Goal: Communication & Community: Answer question/provide support

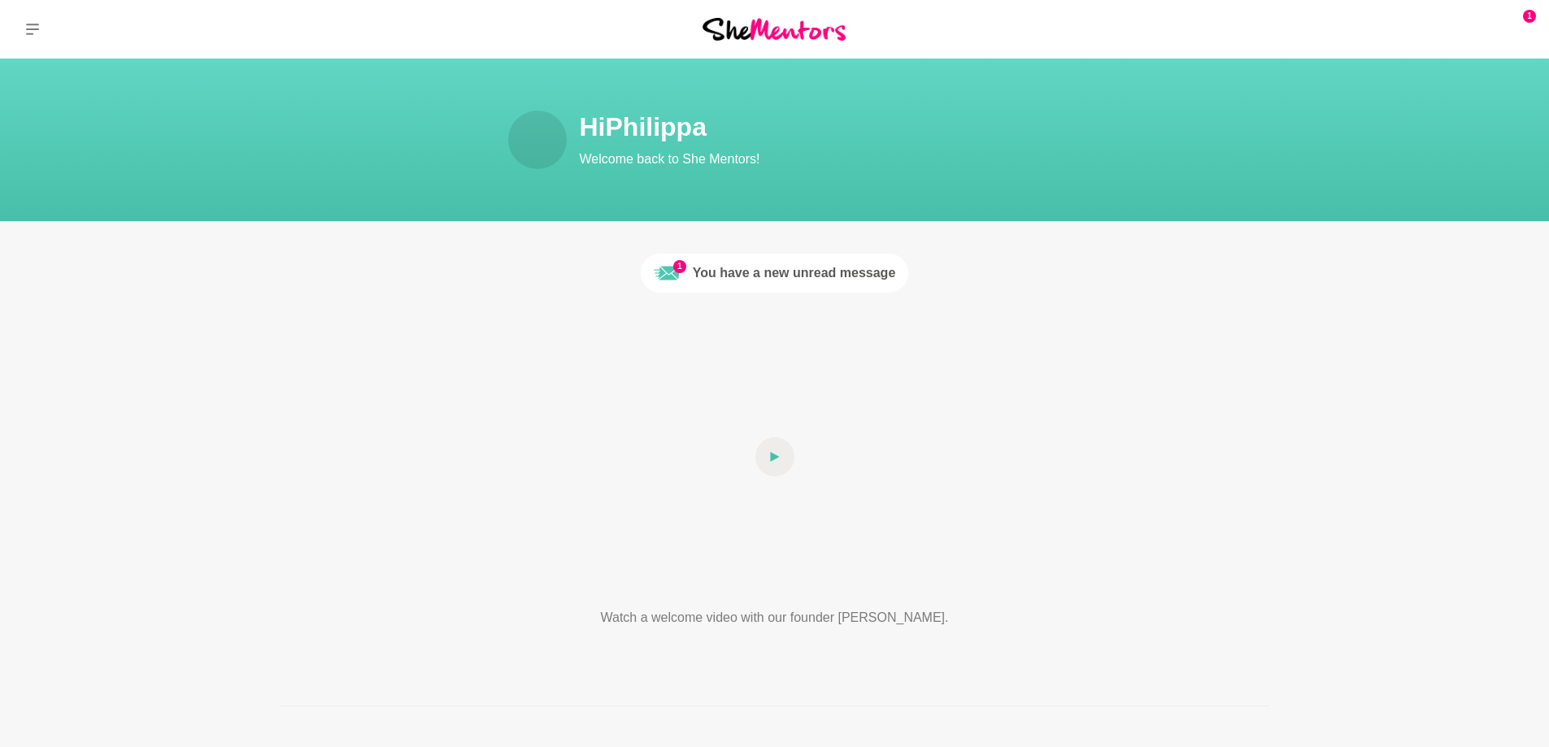
click at [684, 266] on span "1" at bounding box center [679, 266] width 13 height 13
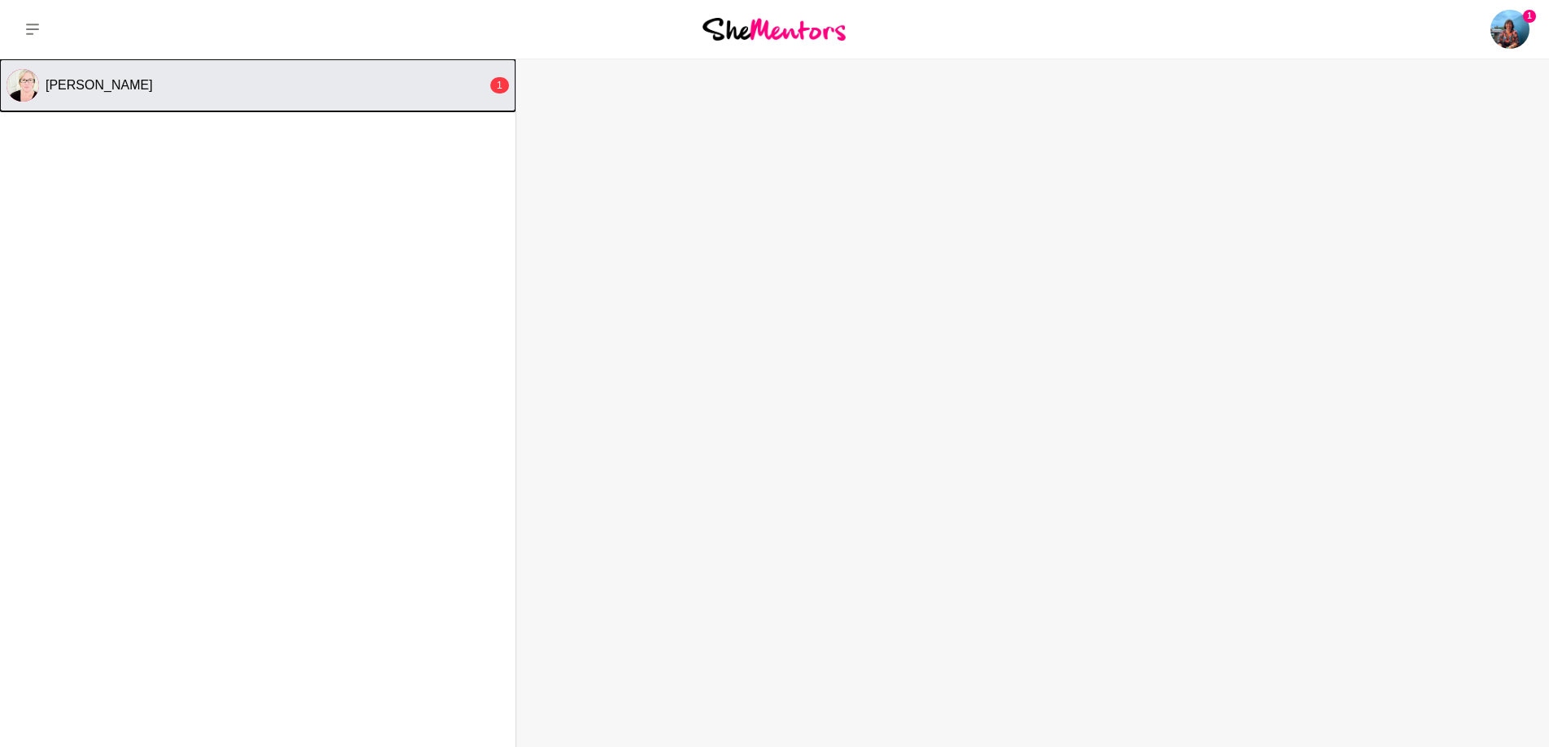
click at [168, 91] on div "[PERSON_NAME]" at bounding box center [266, 85] width 441 height 16
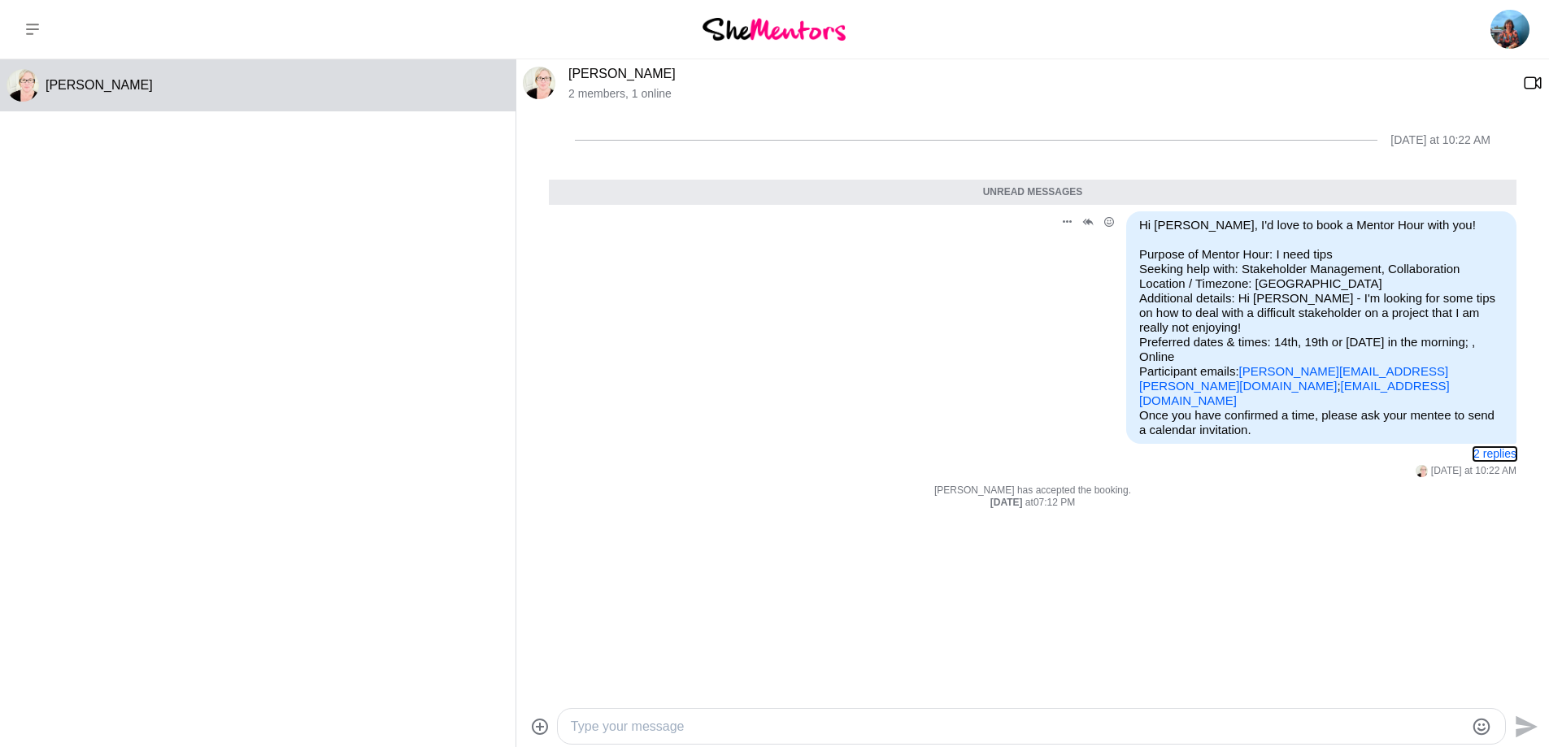
click at [1476, 447] on button "2 replies" at bounding box center [1494, 454] width 43 height 14
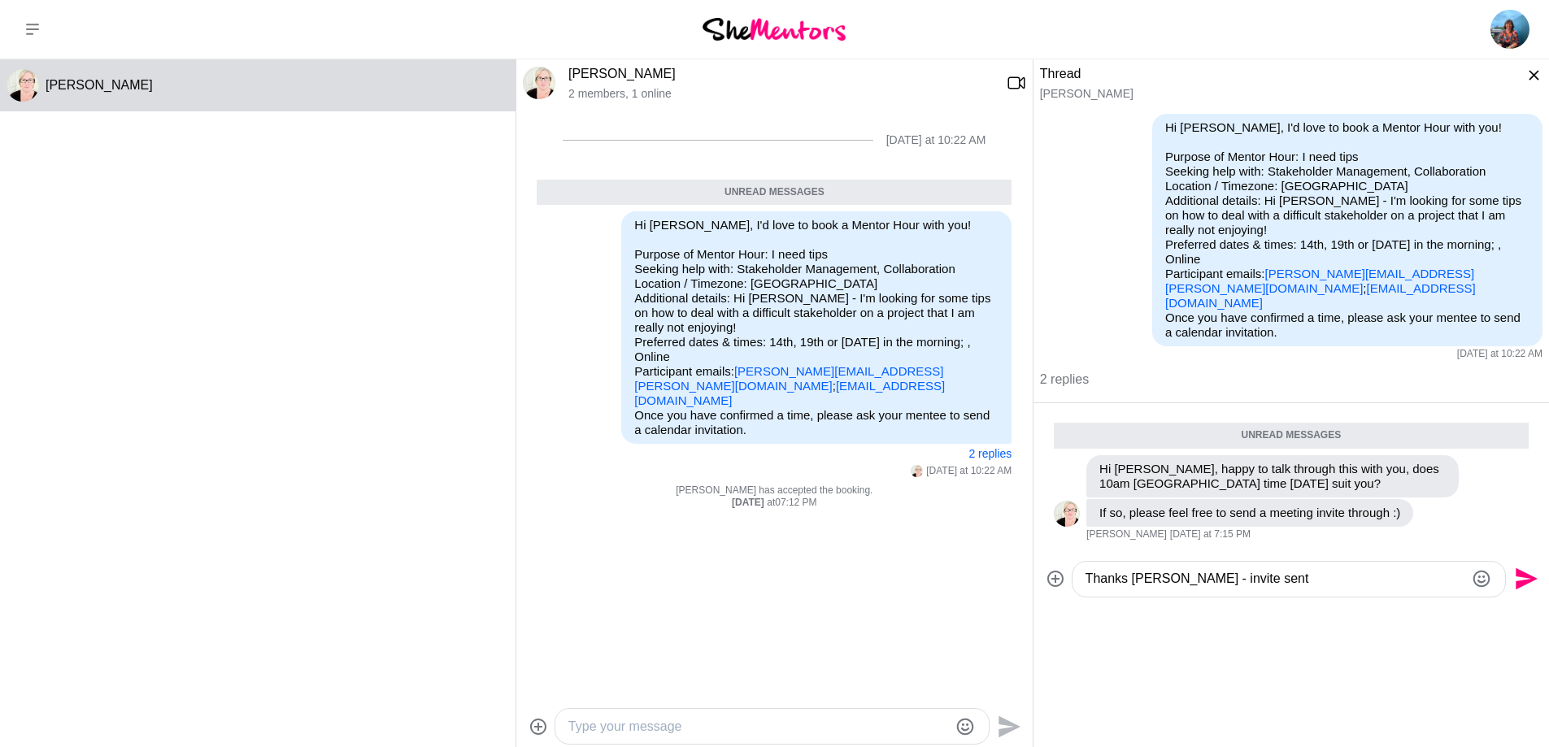
type textarea "Thanks [PERSON_NAME] - invite sent!"
